Goal: Task Accomplishment & Management: Use online tool/utility

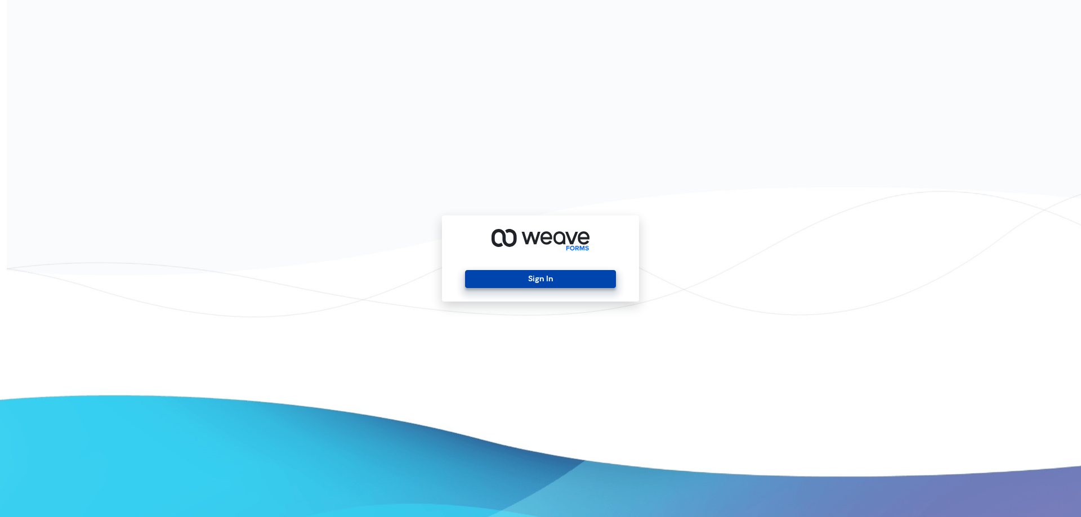
click at [511, 276] on button "Sign In" at bounding box center [540, 279] width 150 height 18
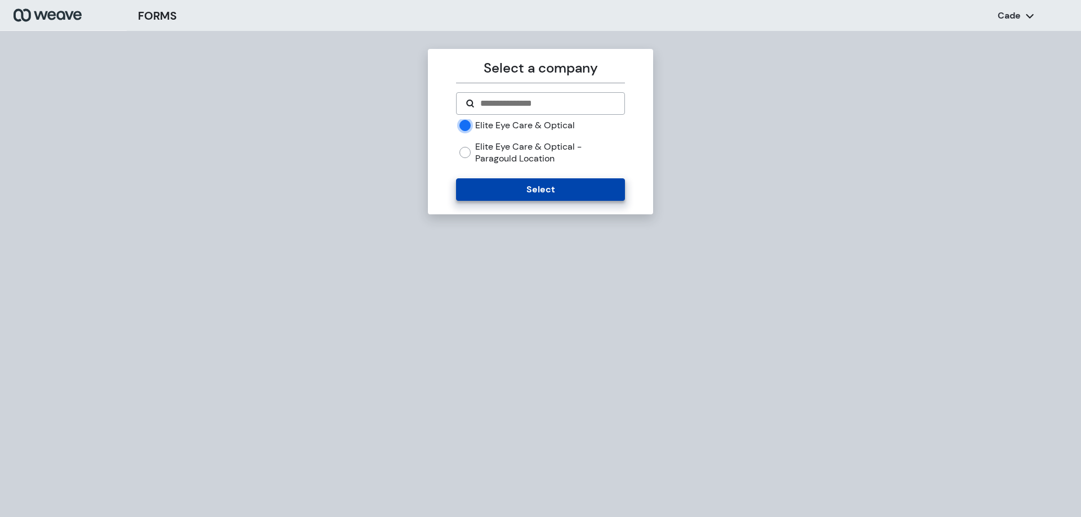
click at [517, 180] on button "Select" at bounding box center [540, 189] width 168 height 23
